Goal: Information Seeking & Learning: Find specific page/section

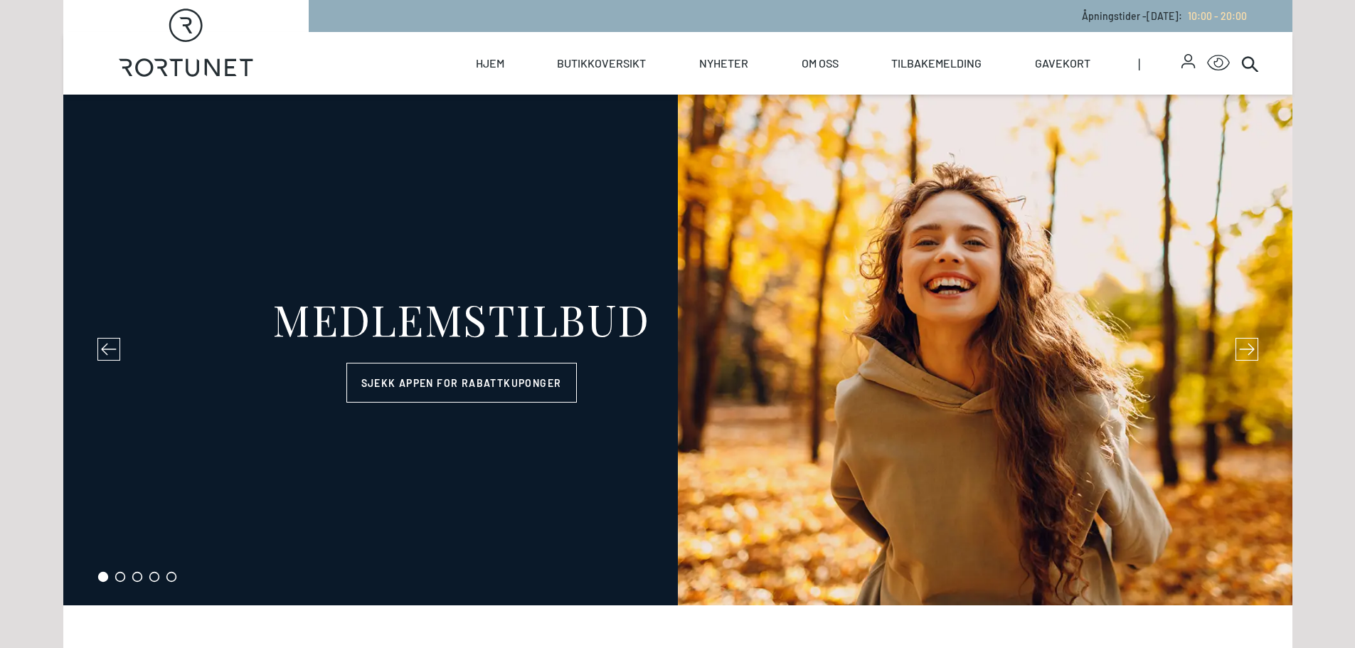
select select "NO"
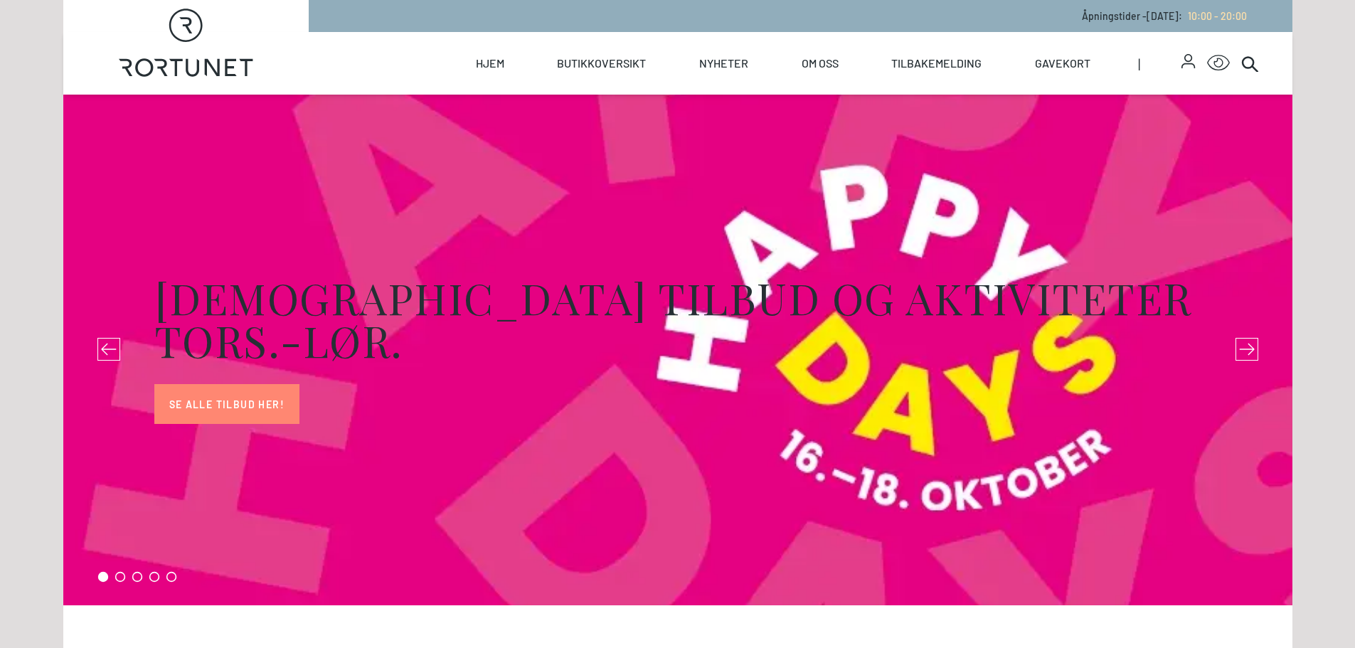
select select "NO"
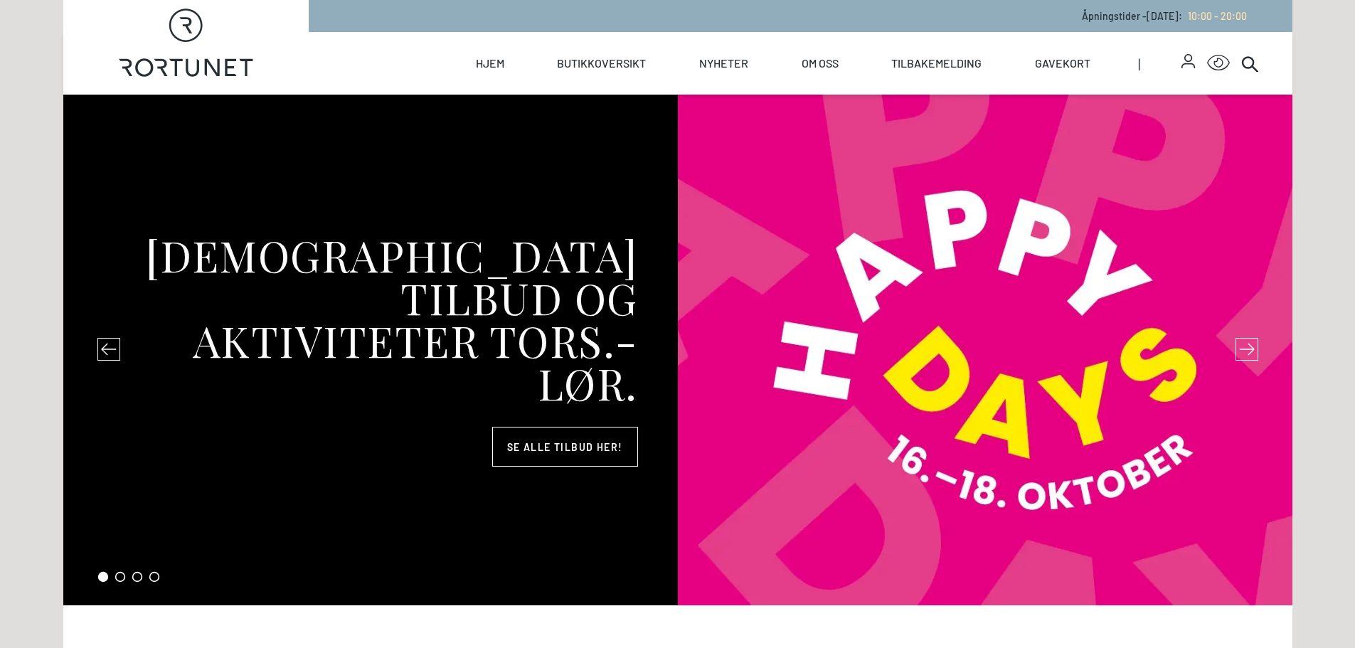
select select "NO"
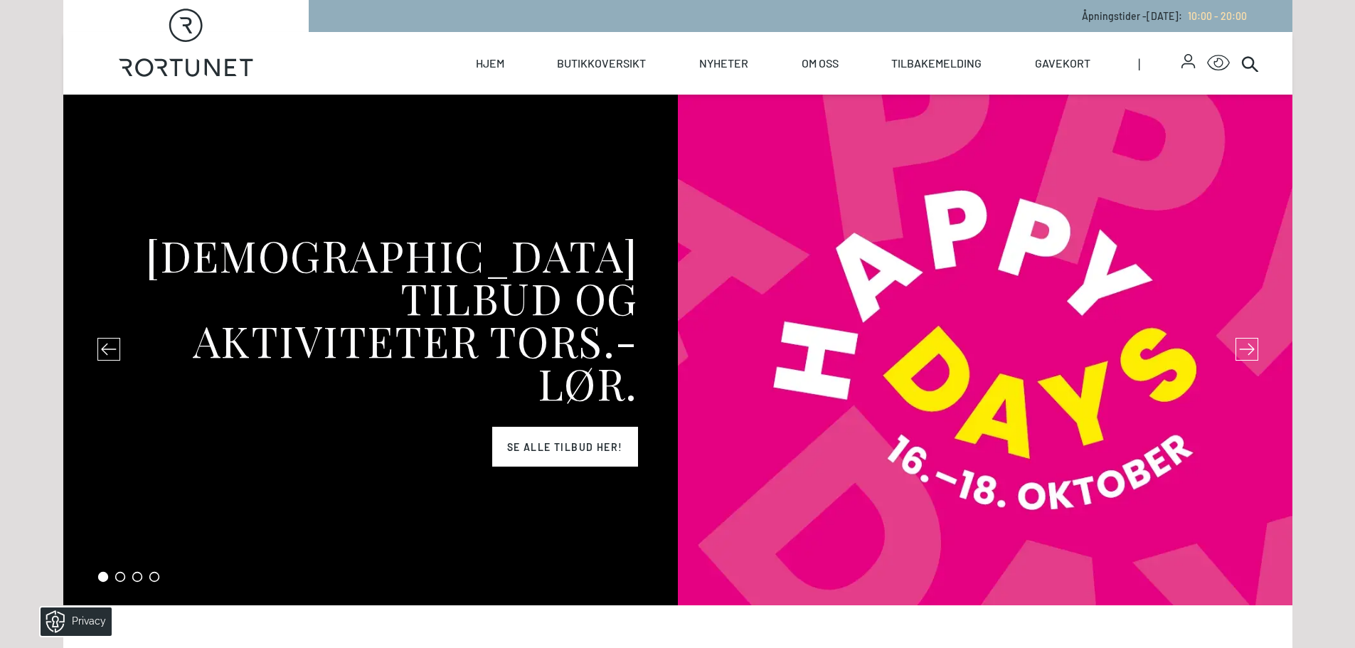
click at [602, 437] on link "Se alle tilbud her!" at bounding box center [565, 447] width 146 height 40
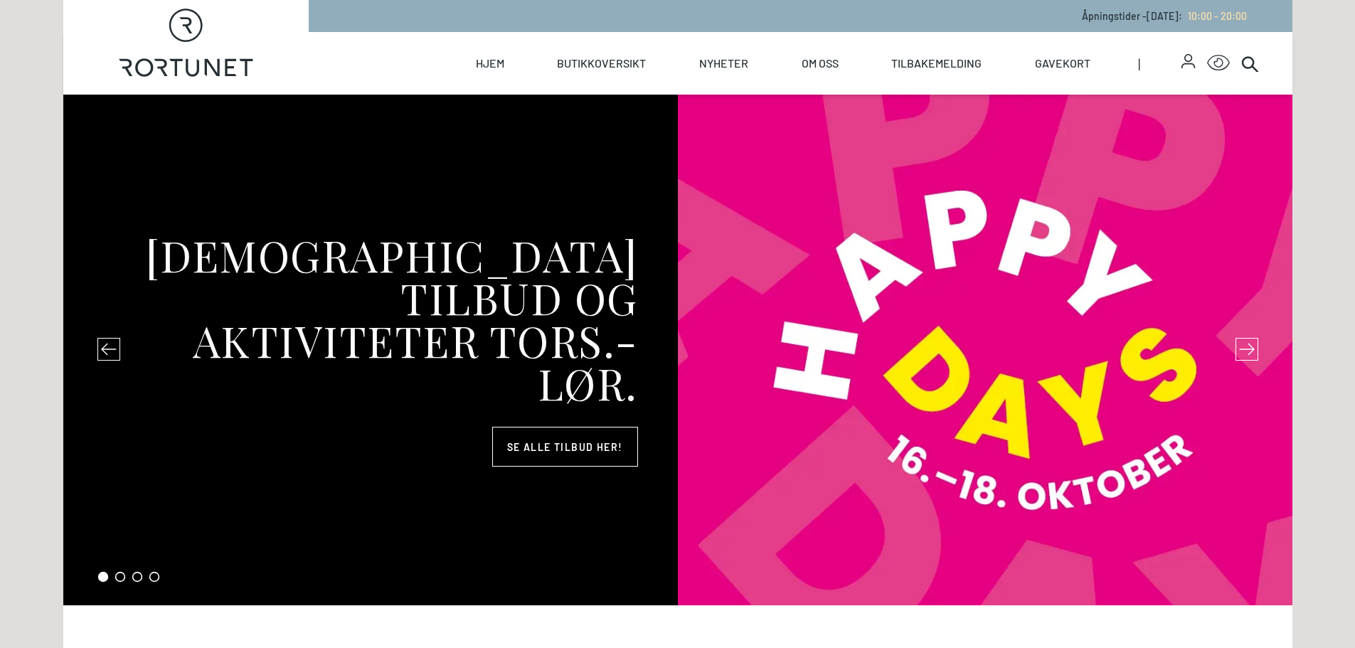
select select "NO"
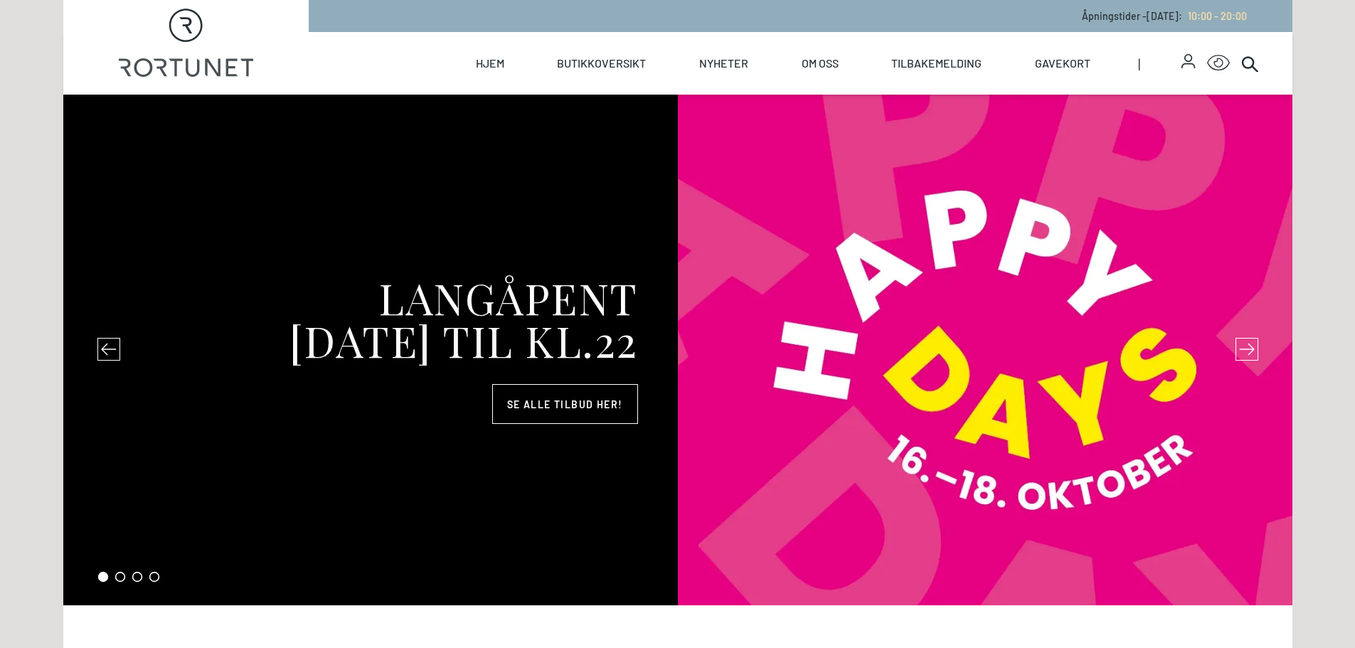
select select "NO"
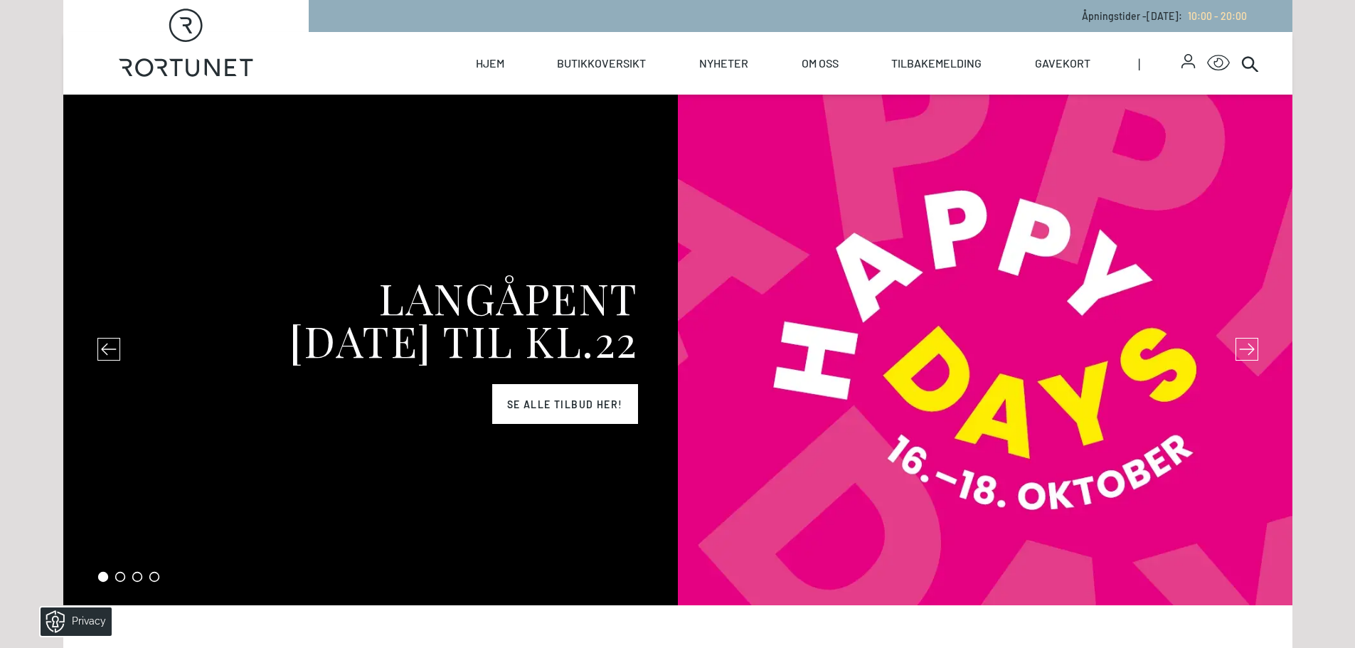
click at [588, 405] on link "Se alle tilbud her!" at bounding box center [565, 404] width 146 height 40
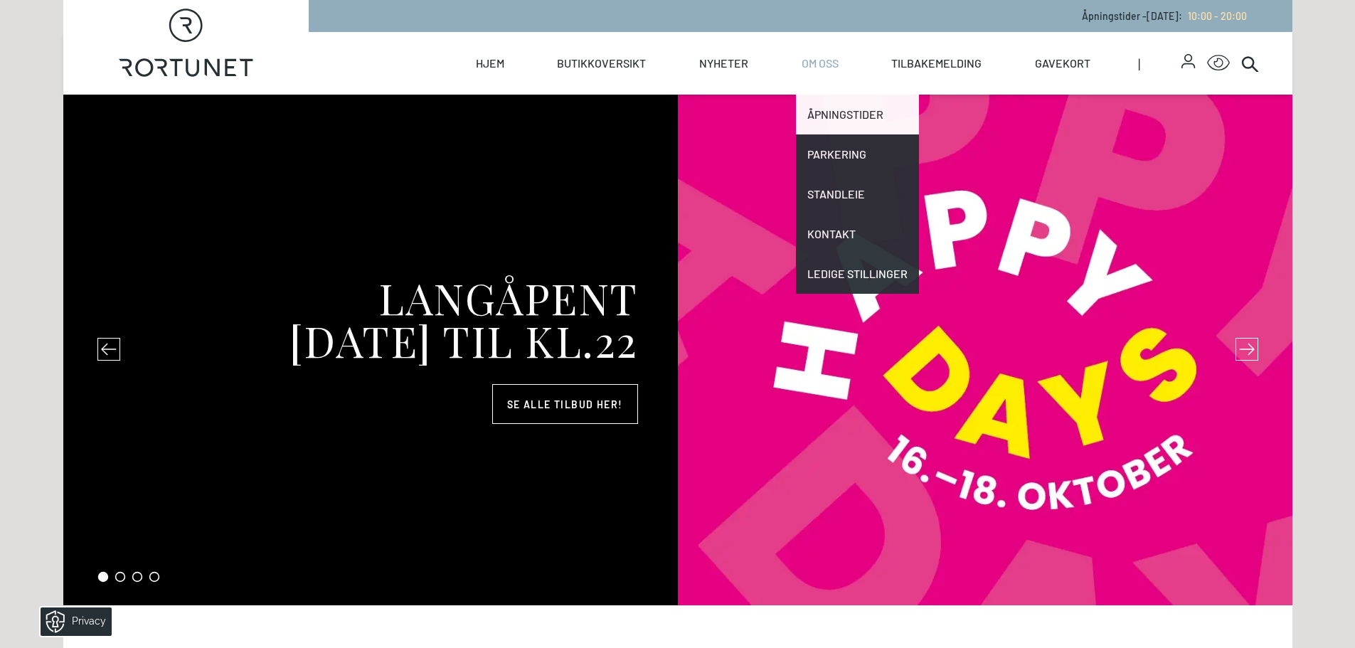
click at [843, 118] on link "Åpningstider" at bounding box center [857, 115] width 123 height 40
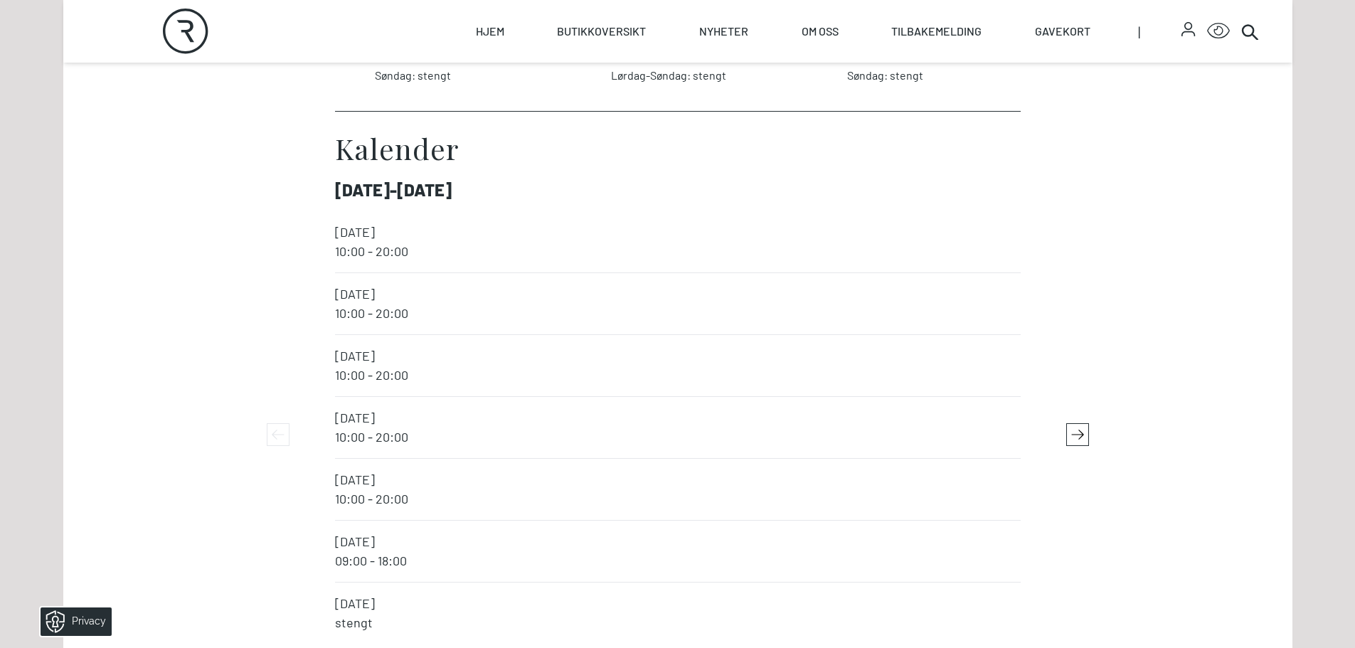
scroll to position [2917, 0]
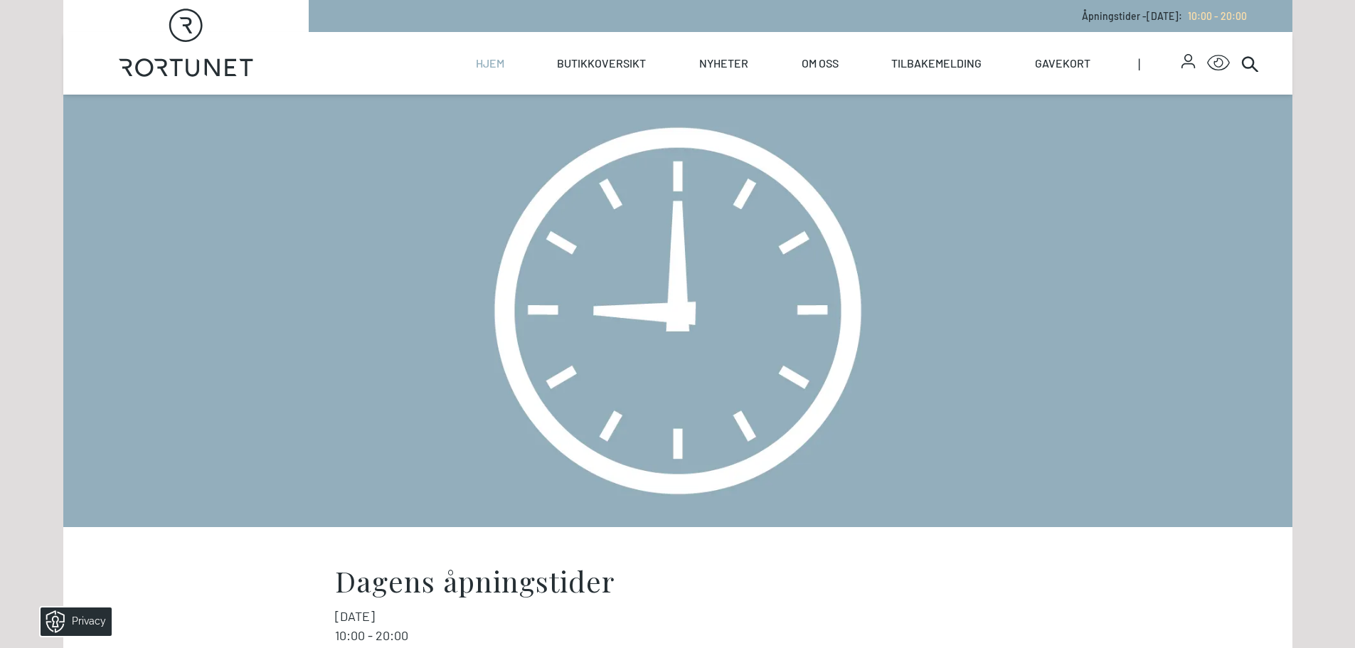
click at [489, 53] on link "Hjem" at bounding box center [490, 63] width 28 height 63
select select "NO"
